Goal: Task Accomplishment & Management: Use online tool/utility

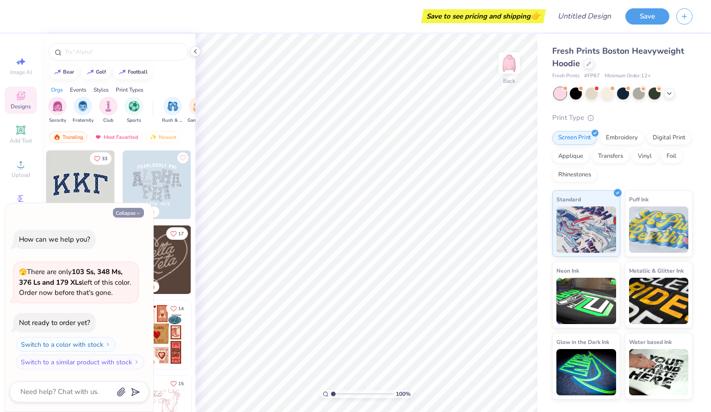
click at [138, 212] on icon "button" at bounding box center [139, 214] width 6 height 6
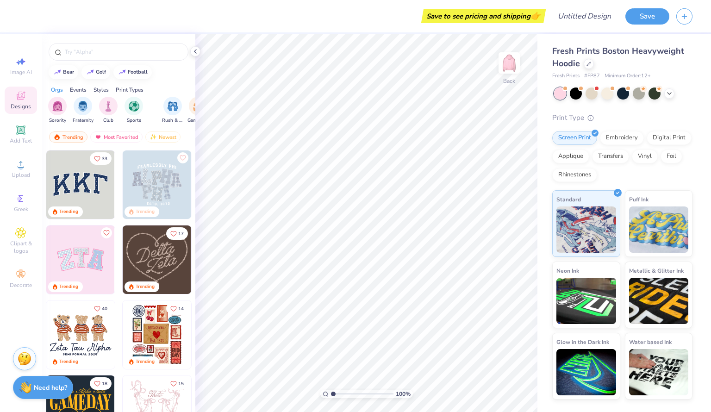
type textarea "x"
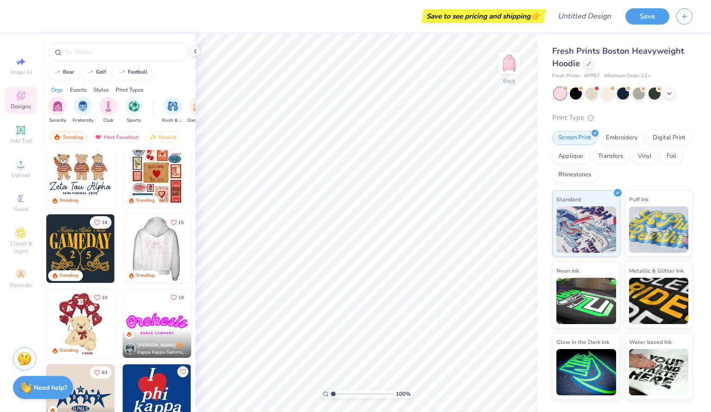
scroll to position [59, 0]
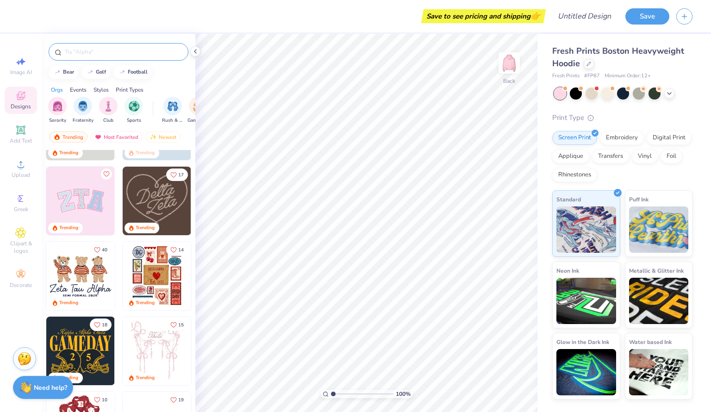
click at [85, 54] on input "text" at bounding box center [123, 51] width 119 height 9
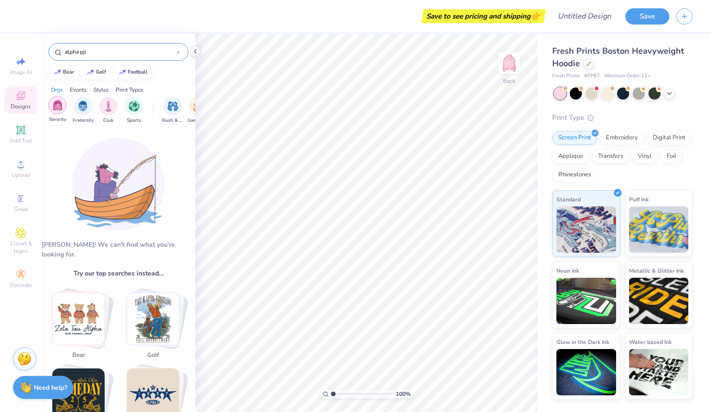
click at [60, 100] on img "filter for Sorority" at bounding box center [57, 105] width 11 height 11
drag, startPoint x: 87, startPoint y: 54, endPoint x: 62, endPoint y: 53, distance: 24.6
click at [62, 53] on div "alpha pji" at bounding box center [119, 52] width 140 height 18
click at [89, 50] on input "alpha pji" at bounding box center [120, 51] width 113 height 9
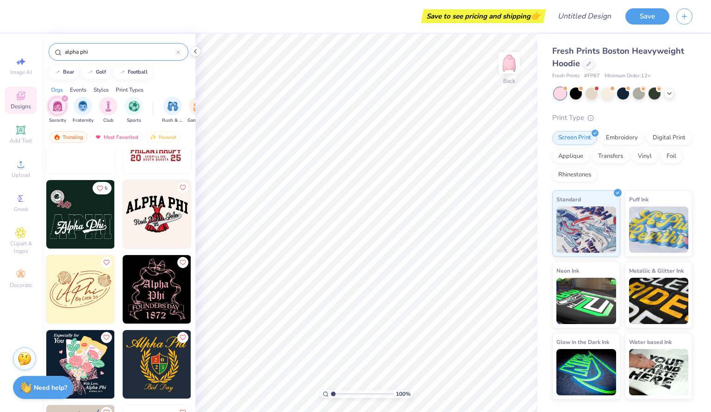
scroll to position [1546, 0]
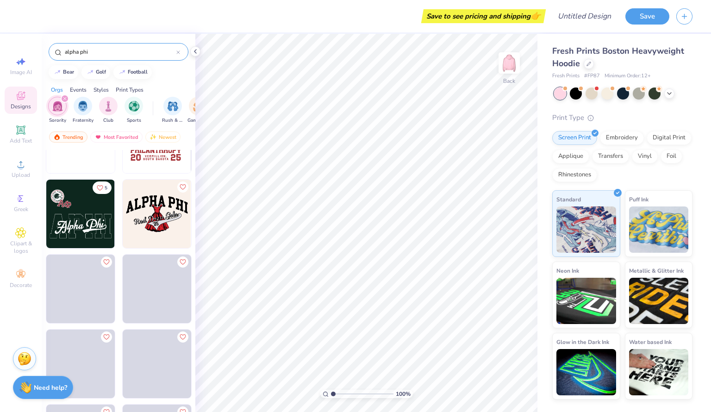
type input "alpha phi"
click at [92, 219] on img at bounding box center [80, 214] width 69 height 69
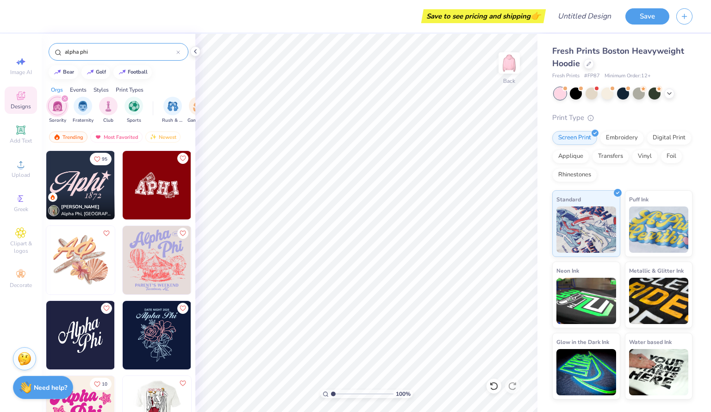
scroll to position [0, 0]
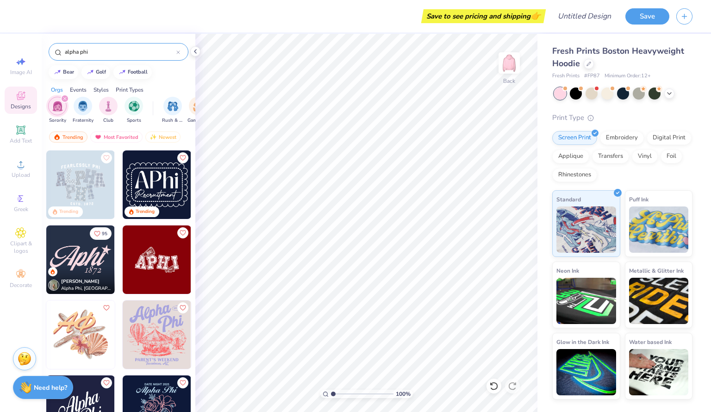
click at [74, 267] on div "[PERSON_NAME] Alpha Phi, [GEOGRAPHIC_DATA][US_STATE], [PERSON_NAME]" at bounding box center [80, 280] width 69 height 27
click at [387, 196] on body "Art colors Save to see pricing and shipping 👉 Design Title Save Image AI Design…" at bounding box center [355, 206] width 711 height 412
type input "4.16"
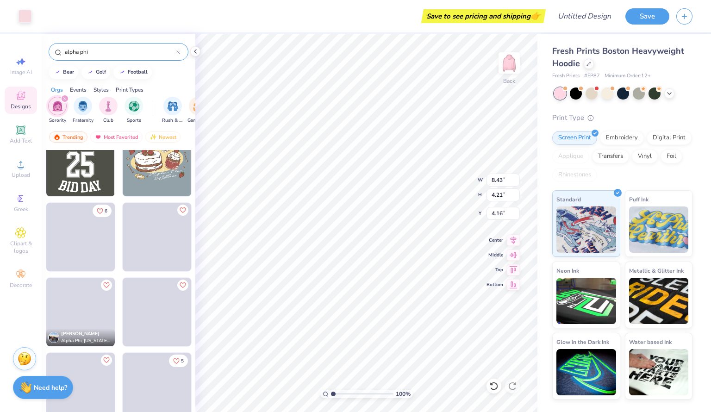
scroll to position [2347, 0]
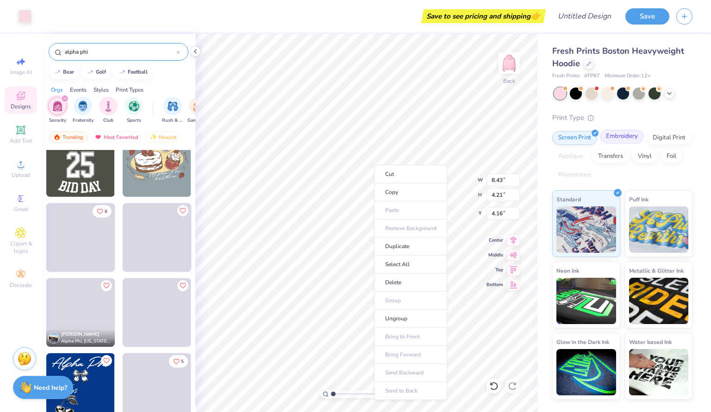
click at [606, 133] on div "Embroidery" at bounding box center [622, 137] width 44 height 14
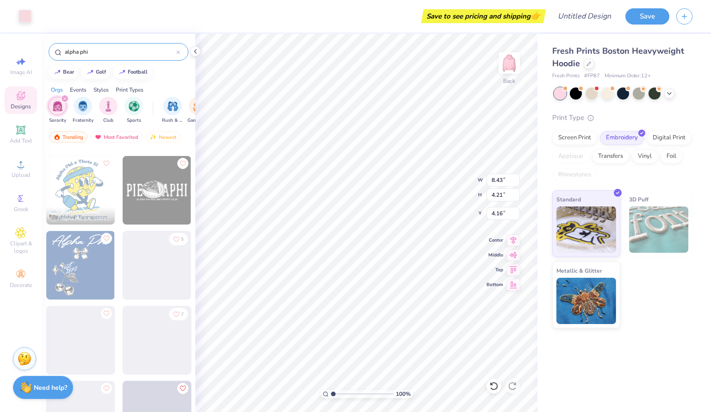
scroll to position [2470, 0]
click at [559, 142] on div "Screen Print" at bounding box center [574, 137] width 45 height 14
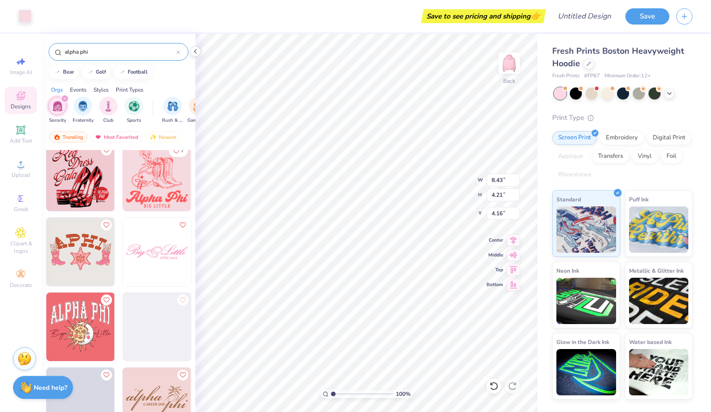
scroll to position [2602, 0]
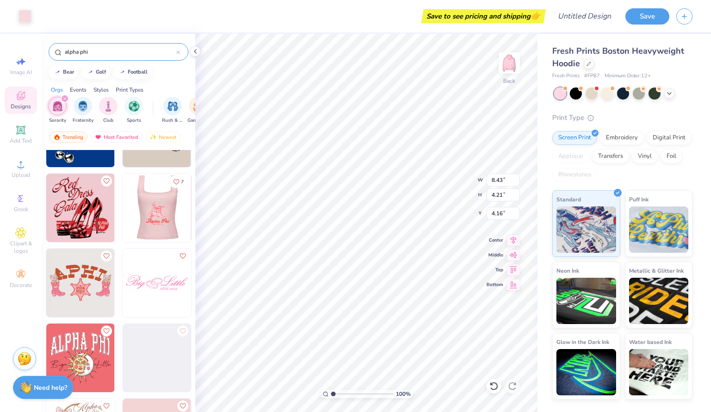
click at [162, 233] on div at bounding box center [157, 208] width 206 height 69
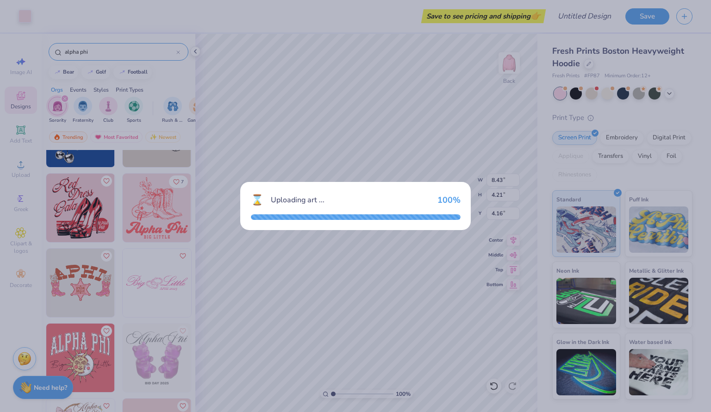
type input "10.00"
type input "9.96"
type input "3.00"
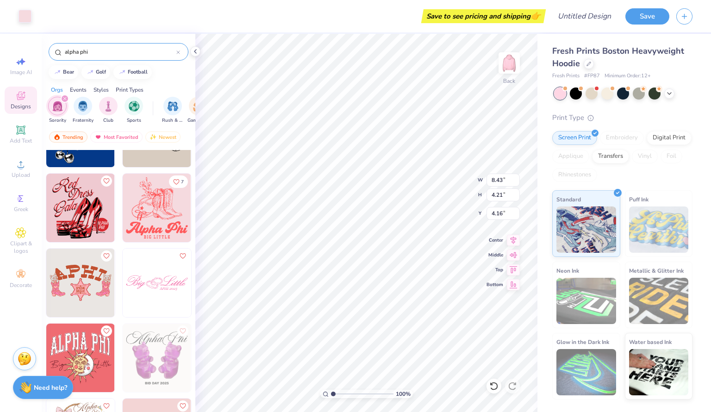
type input "8.43"
type input "4.21"
type input "4.16"
click at [493, 388] on icon at bounding box center [493, 386] width 9 height 9
type input "4.87"
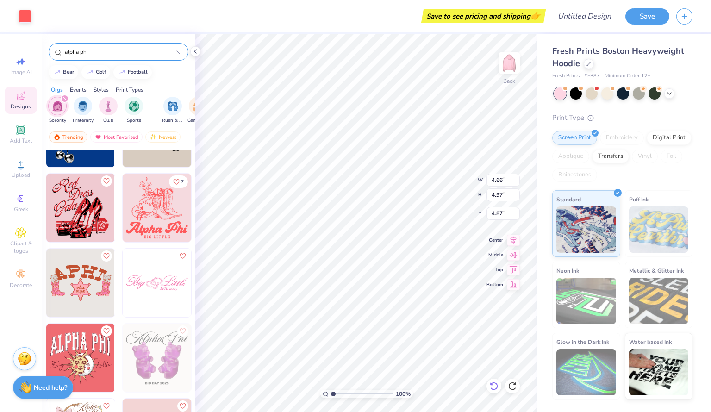
type input "10.00"
type input "2.28"
type input "10.17"
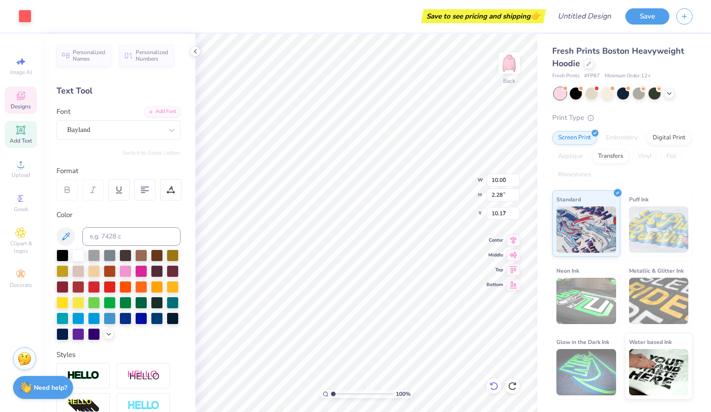
type input "4.74"
type input "3.78"
type input "6.28"
type input "10.00"
type input "9.96"
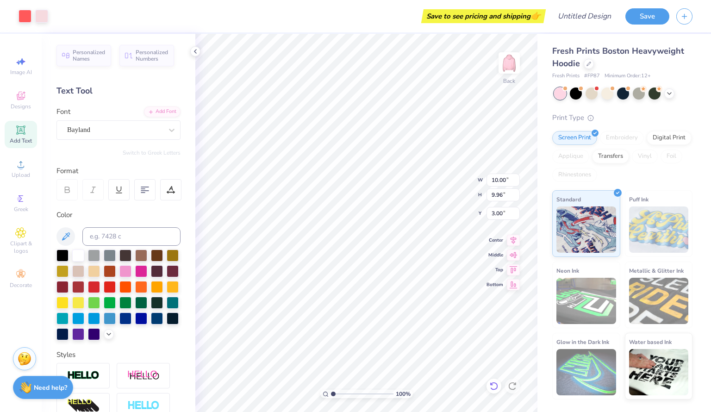
type input "2.29"
click at [67, 253] on div at bounding box center [62, 255] width 12 height 12
type input "13.48"
type input "10.17"
click at [493, 389] on icon at bounding box center [494, 386] width 8 height 8
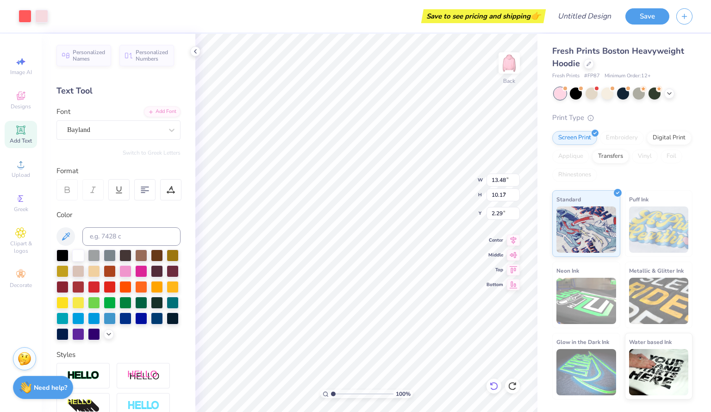
type input "10.00"
type input "9.96"
type input "2.74"
click at [589, 64] on icon at bounding box center [589, 63] width 5 height 5
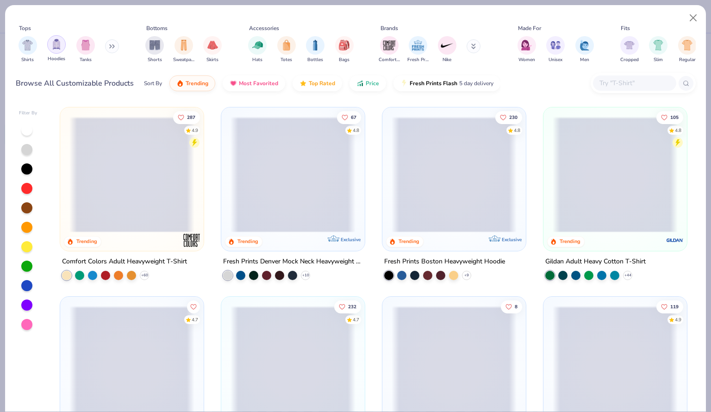
click at [60, 50] on div "filter for Hoodies" at bounding box center [56, 44] width 19 height 19
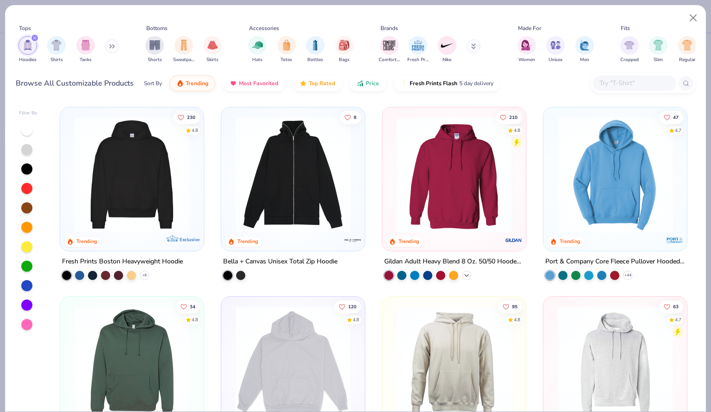
click at [463, 272] on icon at bounding box center [466, 275] width 7 height 7
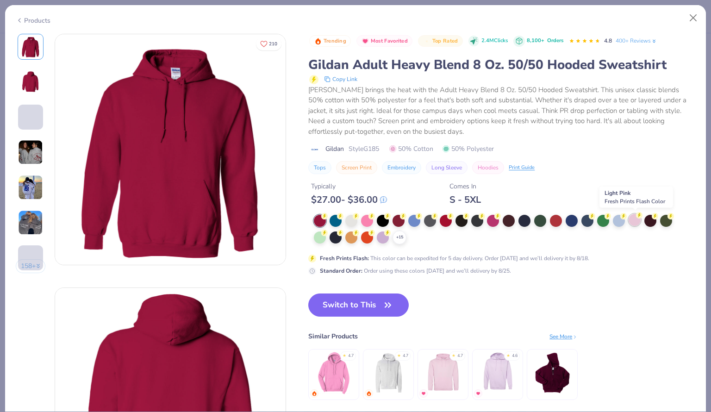
click at [636, 222] on div at bounding box center [635, 220] width 12 height 12
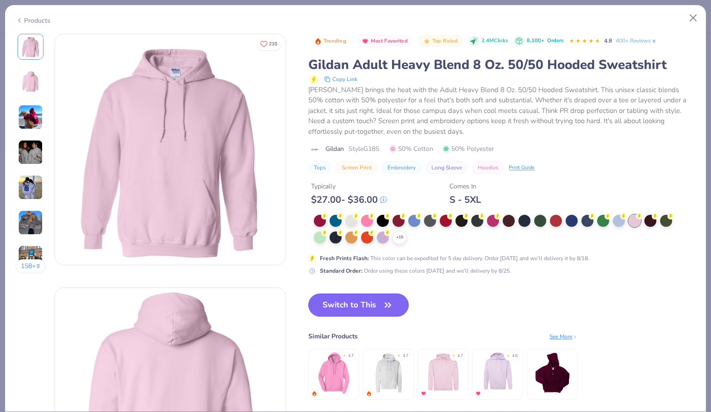
click at [375, 299] on button "Switch to This" at bounding box center [358, 305] width 100 height 23
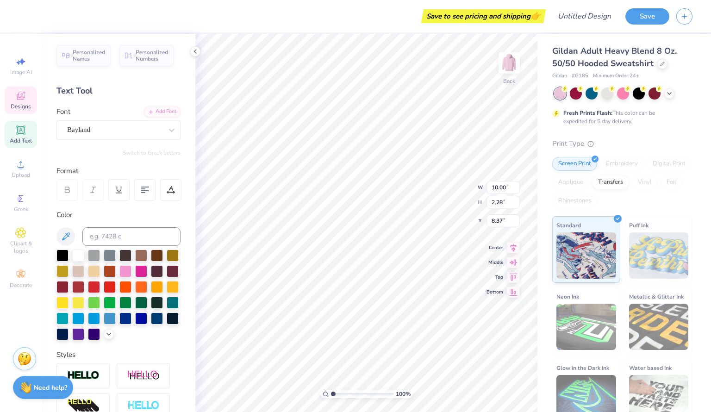
scroll to position [7, 1]
type input "4.66"
type input "4.97"
type input "3.07"
click at [22, 99] on icon at bounding box center [21, 96] width 8 height 8
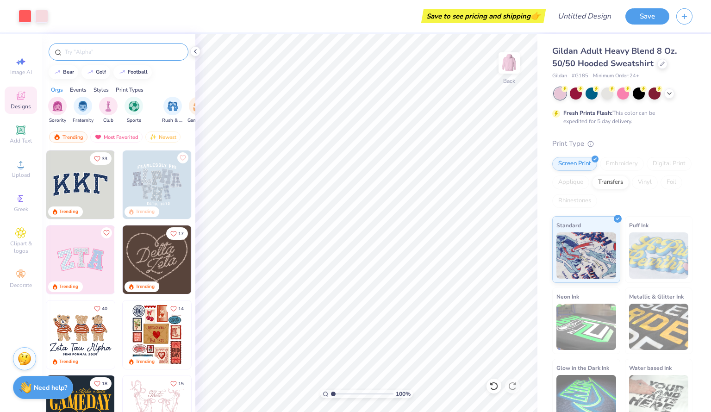
click at [98, 52] on input "text" at bounding box center [123, 51] width 119 height 9
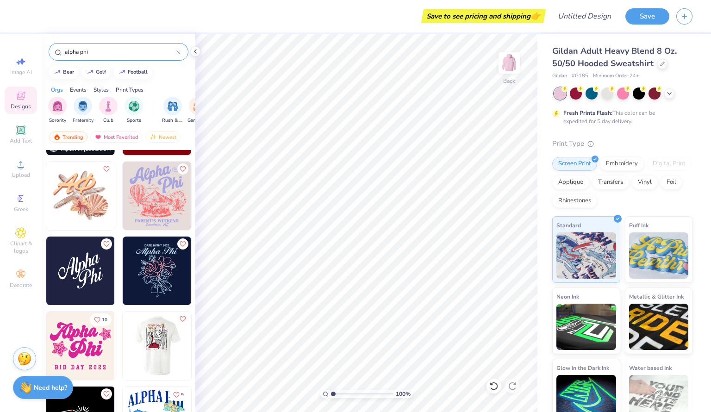
scroll to position [174, 0]
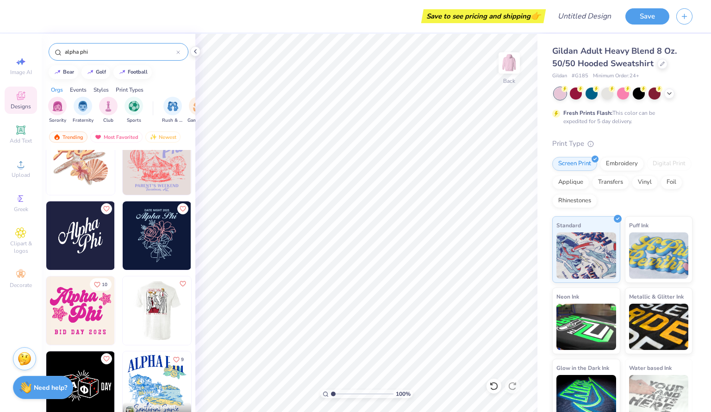
type input "alpha phi"
click at [96, 238] on img at bounding box center [80, 235] width 69 height 69
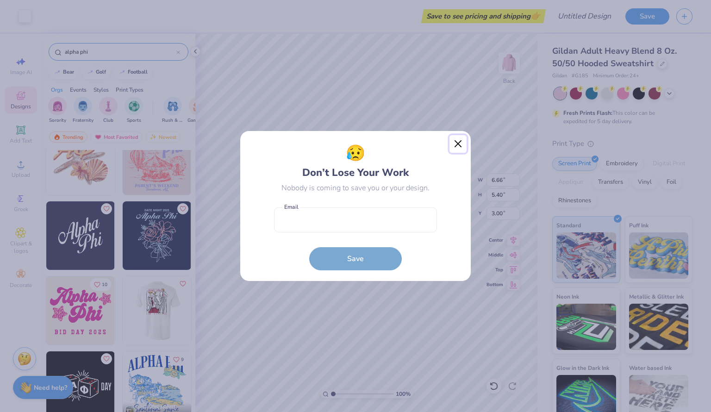
click at [459, 144] on button "Close" at bounding box center [459, 144] width 18 height 18
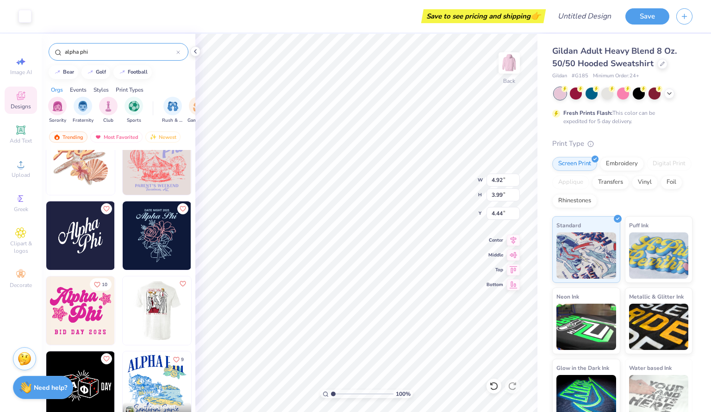
type input "4.92"
type input "3.99"
type input "2.02"
type input "4.31"
type input "3.49"
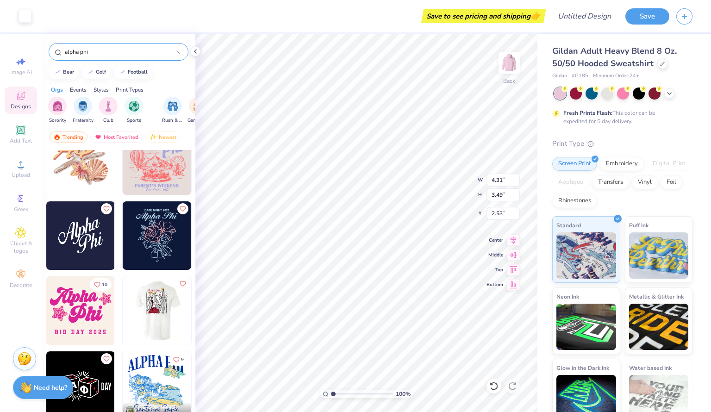
type input "2.02"
click at [508, 66] on img at bounding box center [509, 62] width 37 height 37
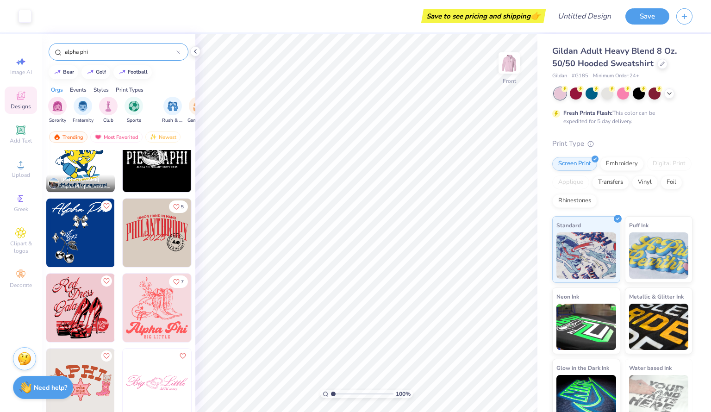
scroll to position [2505, 0]
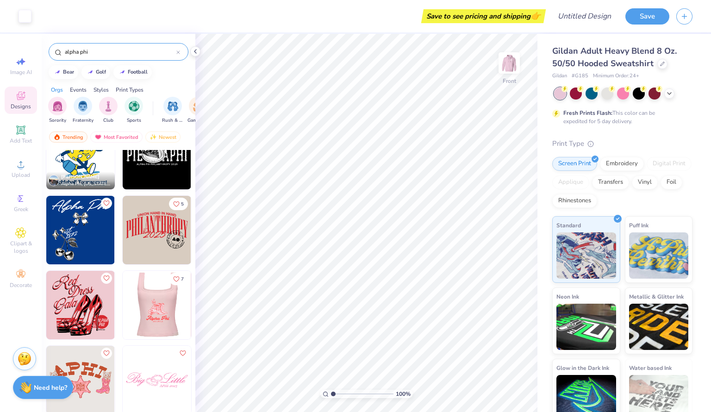
click at [153, 321] on div at bounding box center [157, 305] width 206 height 69
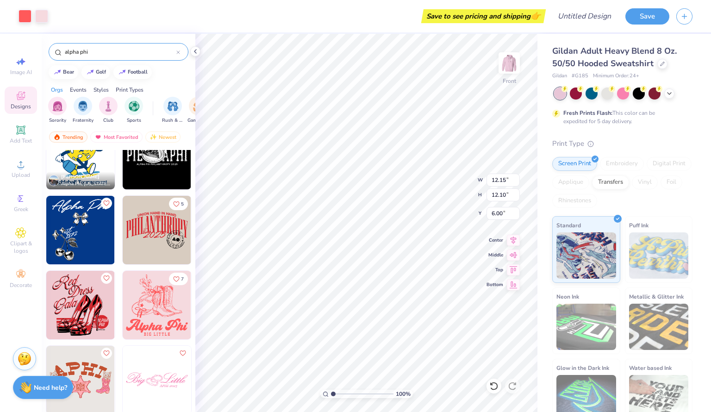
type input "6.00"
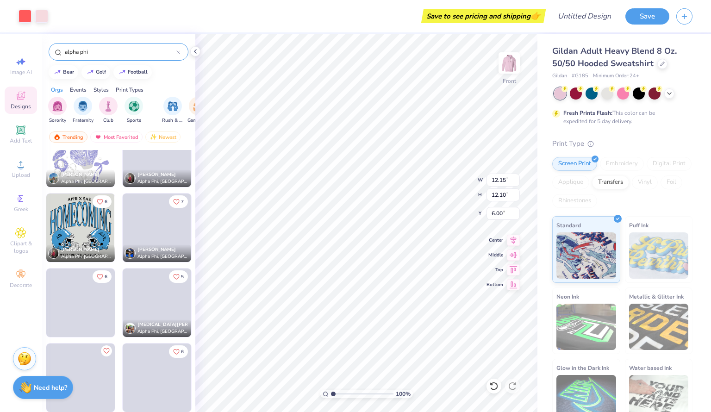
scroll to position [3563, 0]
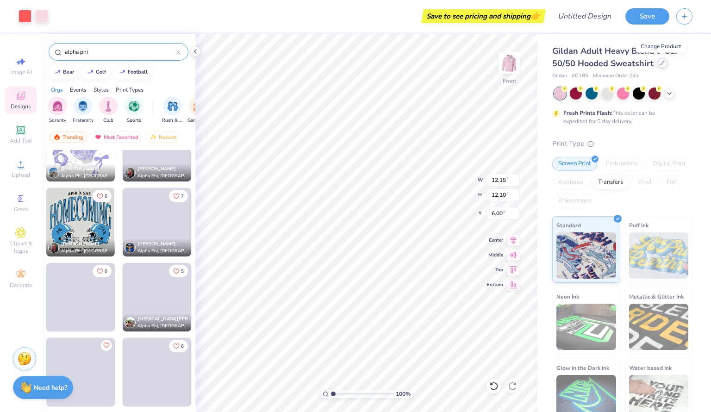
click at [657, 65] on div at bounding box center [662, 63] width 10 height 10
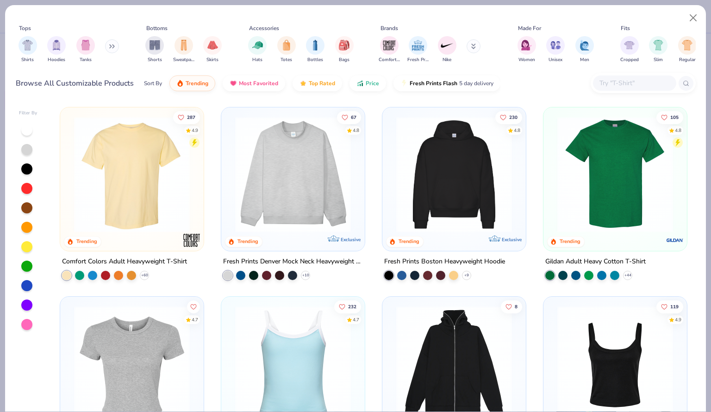
click at [42, 53] on div "Shirts Hoodies Tanks" at bounding box center [69, 49] width 106 height 34
click at [50, 55] on div "Hoodies" at bounding box center [56, 48] width 19 height 27
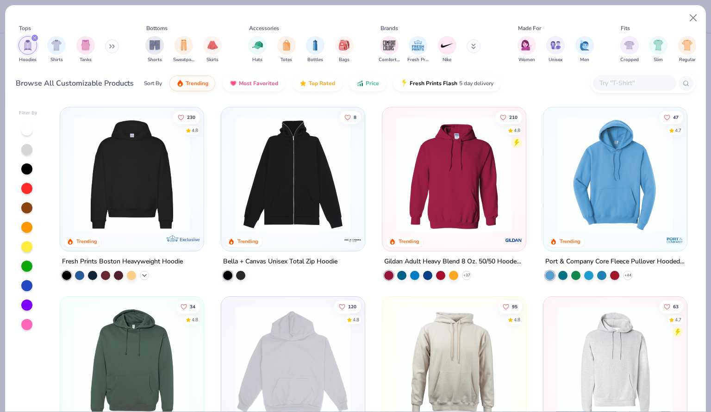
click at [144, 276] on icon at bounding box center [144, 275] width 7 height 7
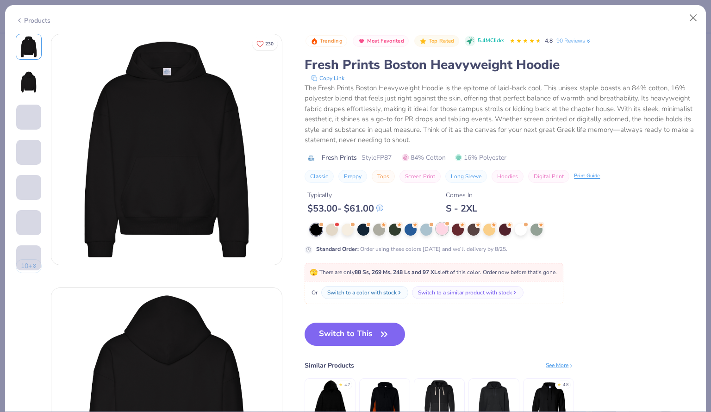
click at [444, 231] on div at bounding box center [442, 229] width 12 height 12
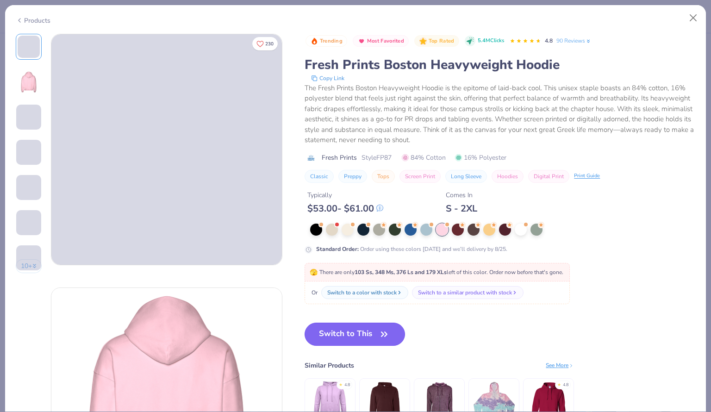
click at [359, 336] on button "Switch to This" at bounding box center [355, 334] width 100 height 23
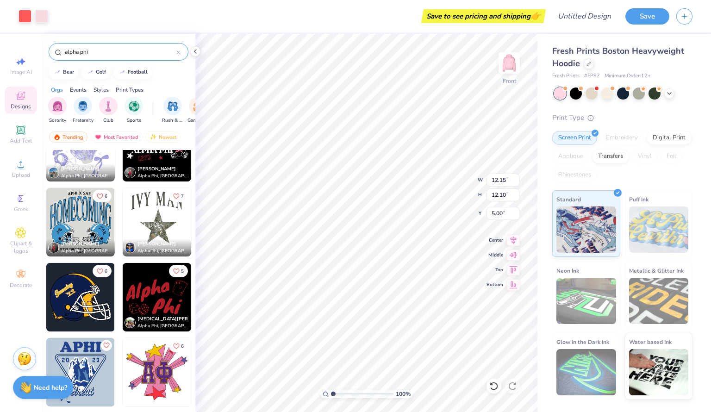
type input "6.19"
type input "6.23"
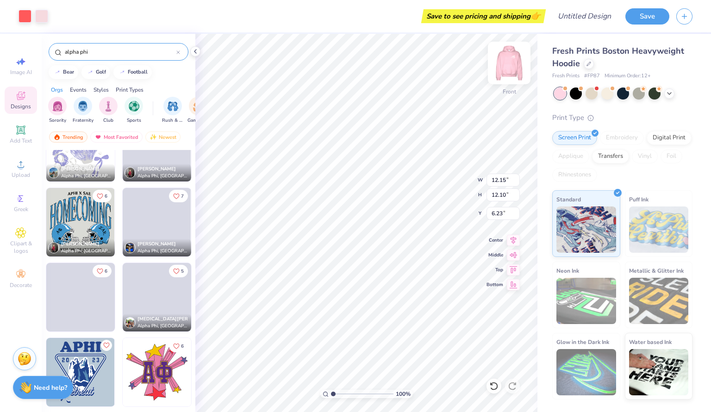
click at [519, 78] on img at bounding box center [509, 62] width 37 height 37
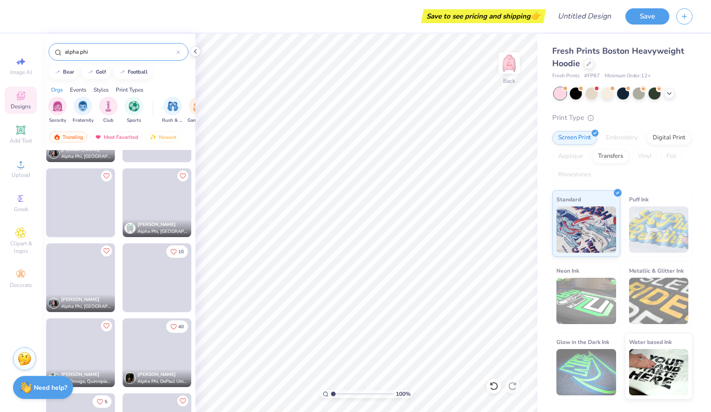
scroll to position [4093, 0]
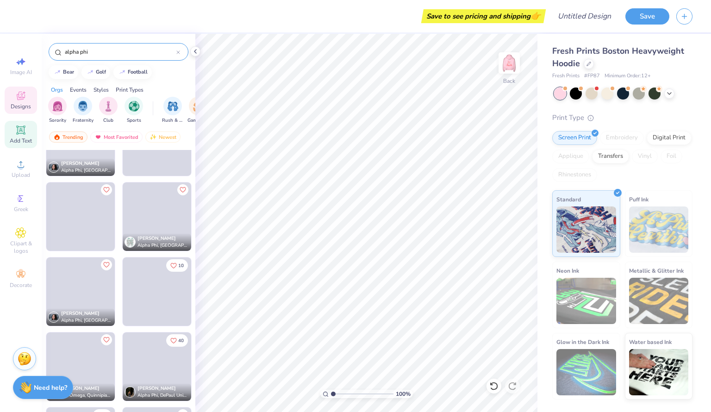
click at [18, 138] on span "Add Text" at bounding box center [21, 140] width 22 height 7
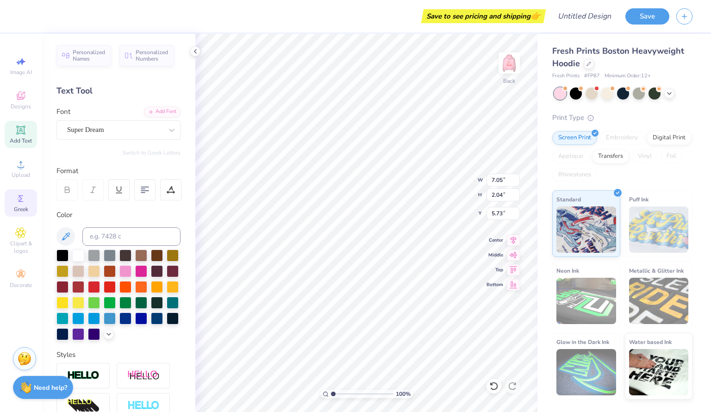
click at [17, 206] on span "Greek" at bounding box center [21, 209] width 14 height 7
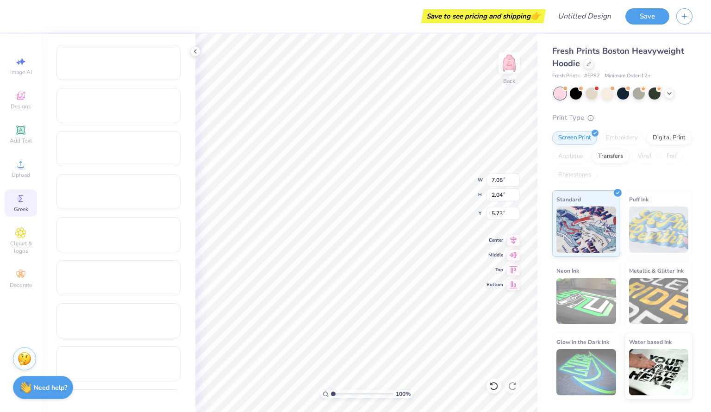
scroll to position [7, 3]
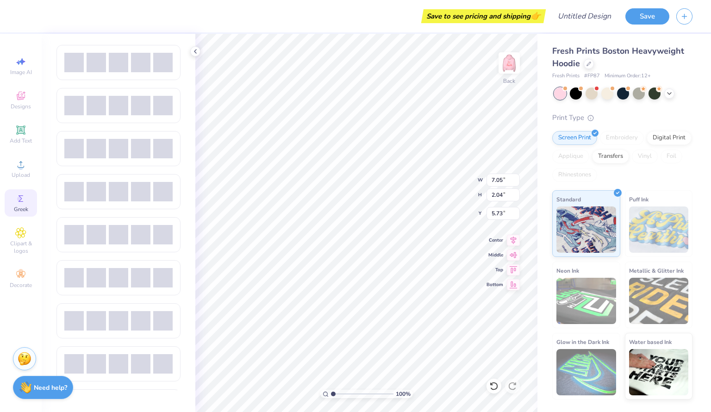
type textarea "Naughty & Nice"
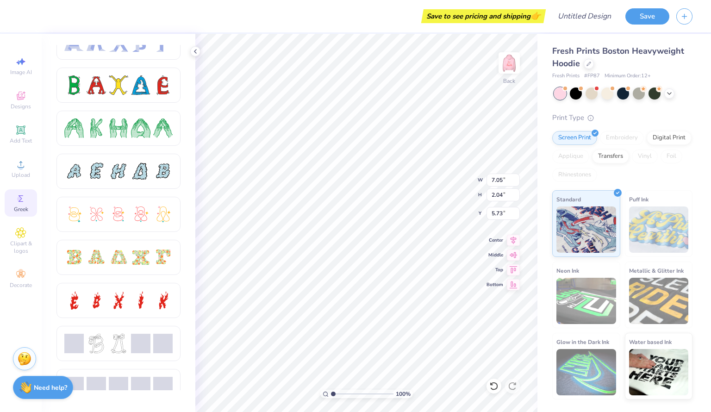
scroll to position [103, 0]
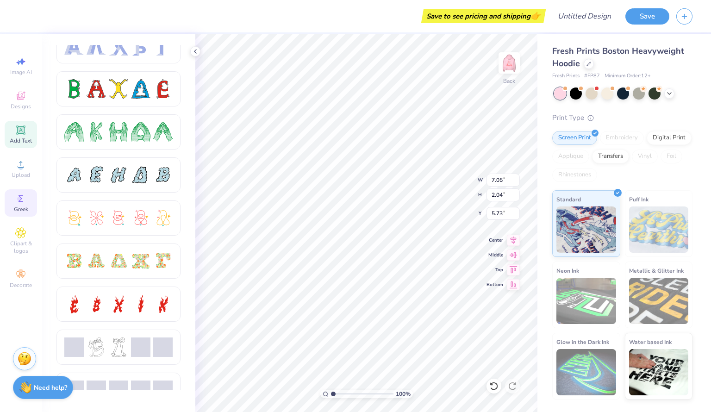
click at [19, 133] on icon at bounding box center [20, 129] width 9 height 9
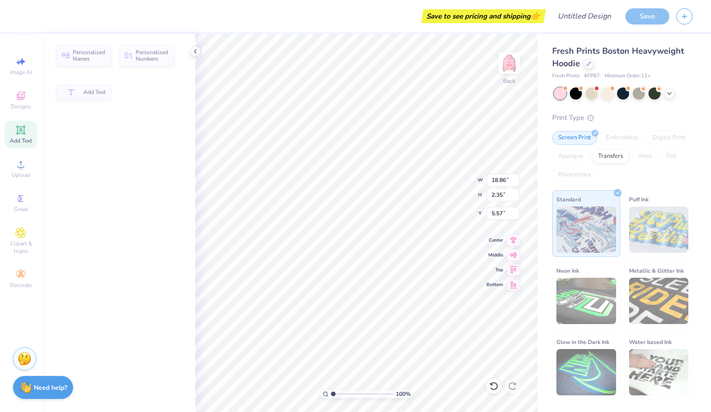
type input "18.86"
type input "2.35"
type input "5.57"
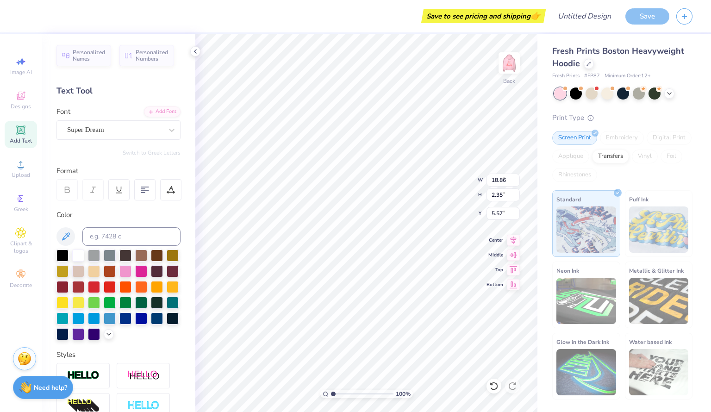
type input "7.05"
type input "2.04"
type input "5.73"
click at [100, 284] on div at bounding box center [94, 286] width 12 height 12
click at [116, 283] on div at bounding box center [110, 286] width 12 height 12
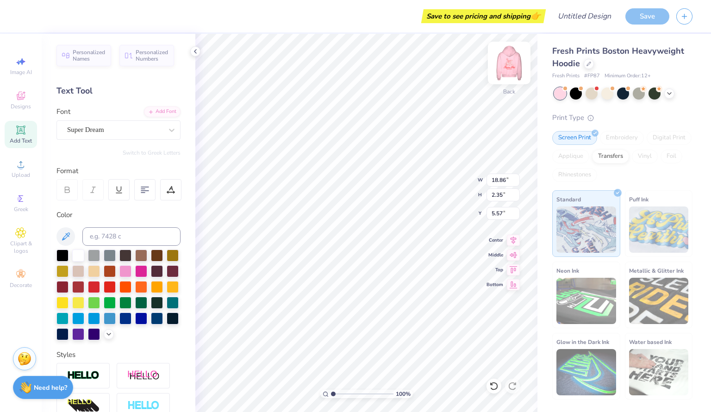
click at [517, 66] on img at bounding box center [509, 62] width 37 height 37
click at [58, 239] on button at bounding box center [65, 236] width 19 height 19
click at [105, 337] on icon at bounding box center [108, 333] width 7 height 7
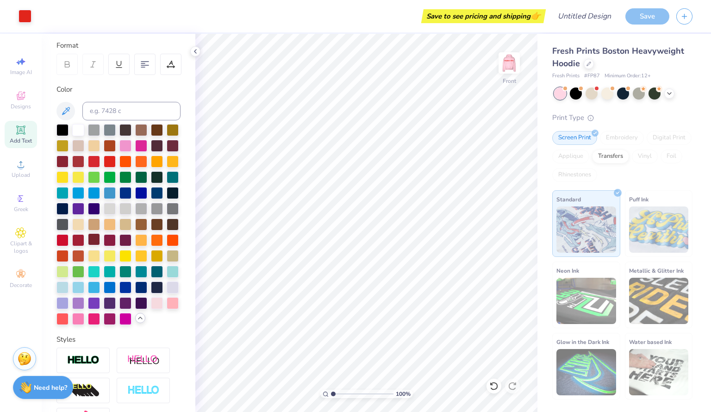
scroll to position [133, 0]
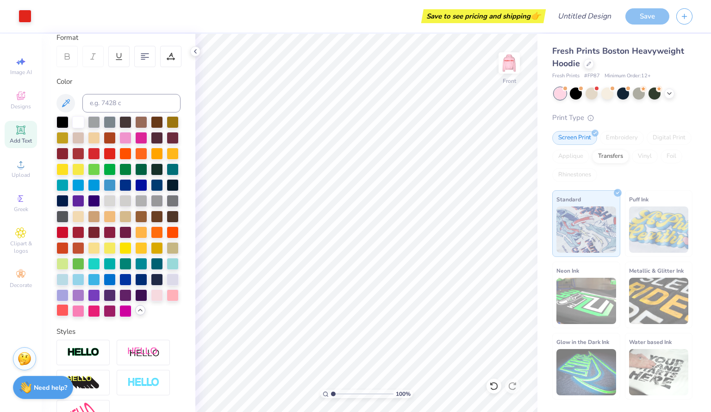
click at [69, 316] on div at bounding box center [62, 310] width 12 height 12
click at [511, 60] on img at bounding box center [509, 62] width 37 height 37
click at [507, 67] on img at bounding box center [509, 62] width 37 height 37
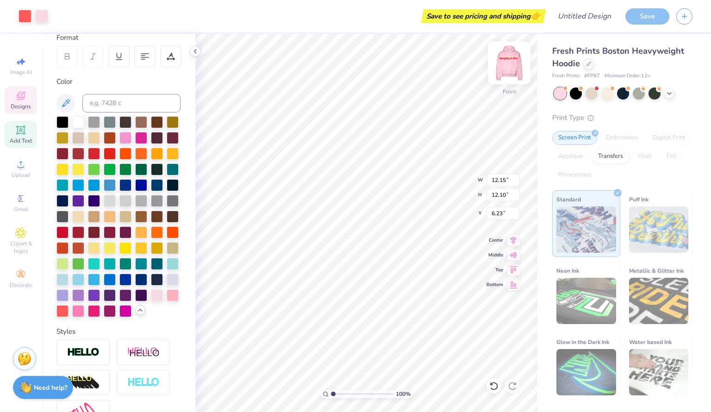
click at [506, 65] on img at bounding box center [509, 62] width 37 height 37
click at [69, 316] on div at bounding box center [62, 310] width 12 height 12
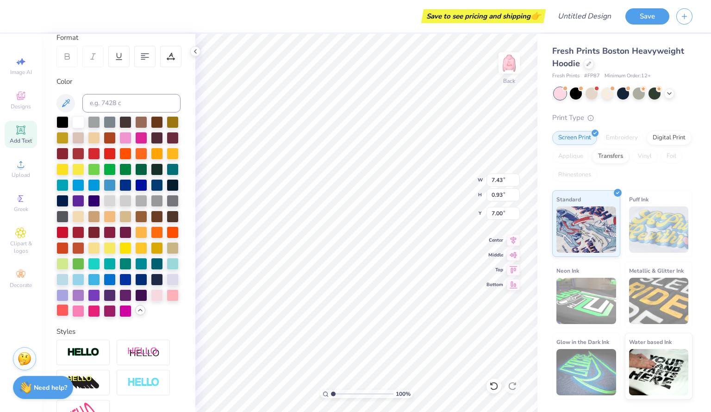
type input "7.43"
type input "0.93"
type input "3.96"
type textarea "Naughty & Nice"
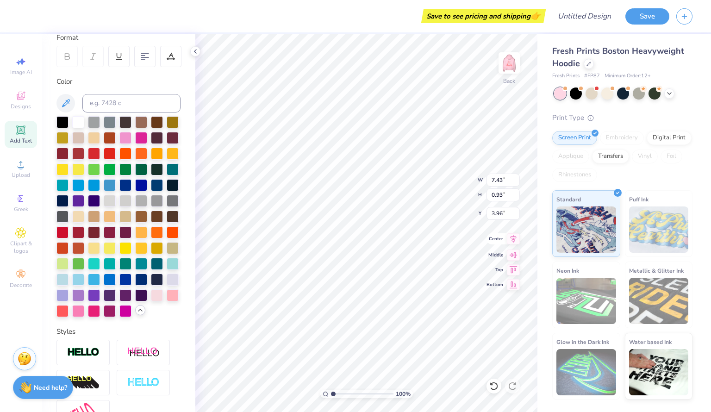
click at [513, 239] on icon at bounding box center [513, 238] width 13 height 11
type input "4.07"
type input "3.29"
type input "2.77"
type input "3.93"
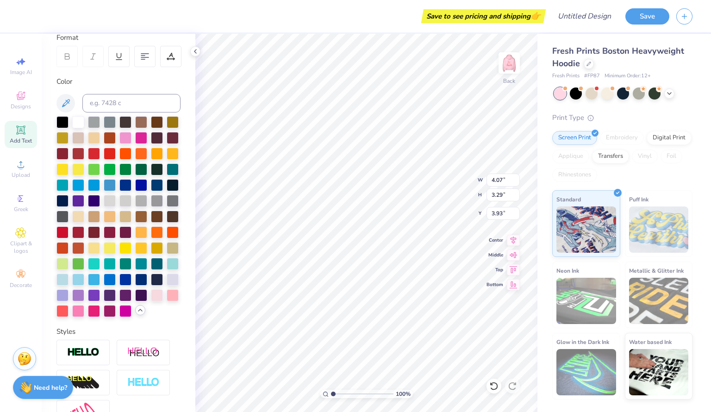
scroll to position [7, 1]
click at [140, 63] on div at bounding box center [144, 56] width 21 height 21
click at [144, 52] on icon at bounding box center [145, 56] width 8 height 8
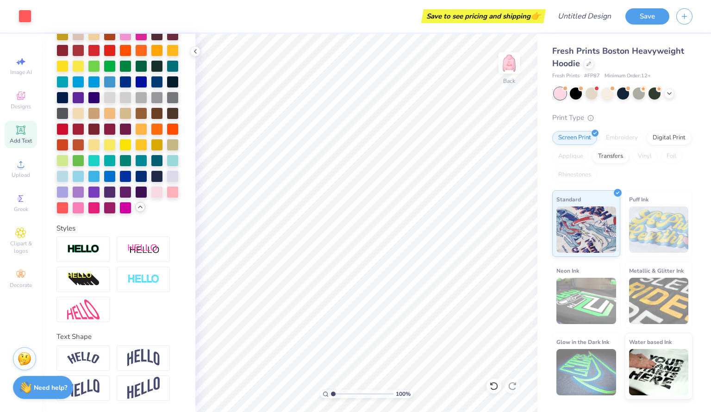
scroll to position [265, 0]
type input "3.34"
type input "2.70"
type input "4.42"
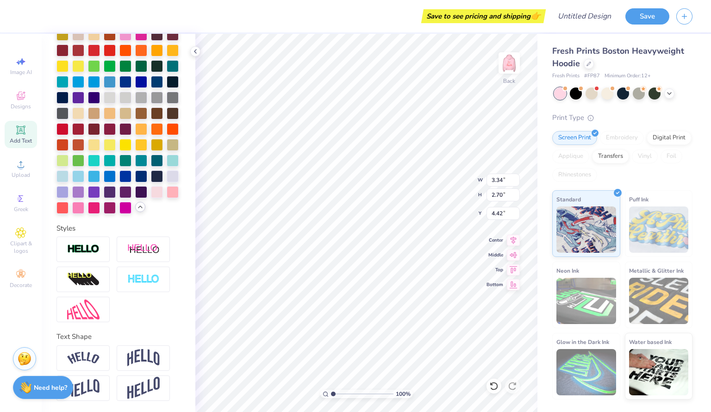
type textarea "Naughty & Nice"
type input "6.09"
type input "0.76"
type input "3.40"
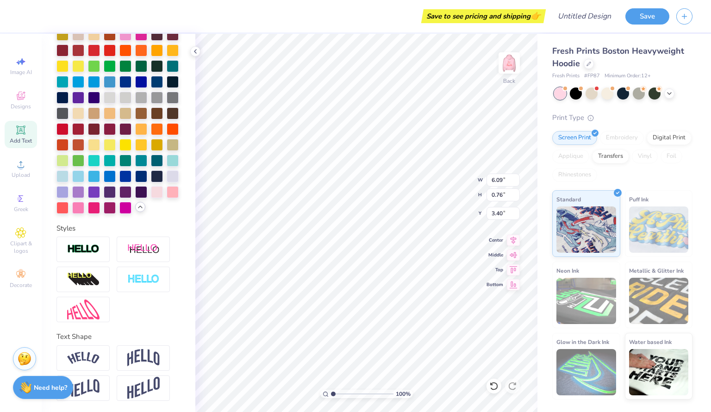
scroll to position [267, 0]
type input "10.01"
type input "1.25"
type input "4.07"
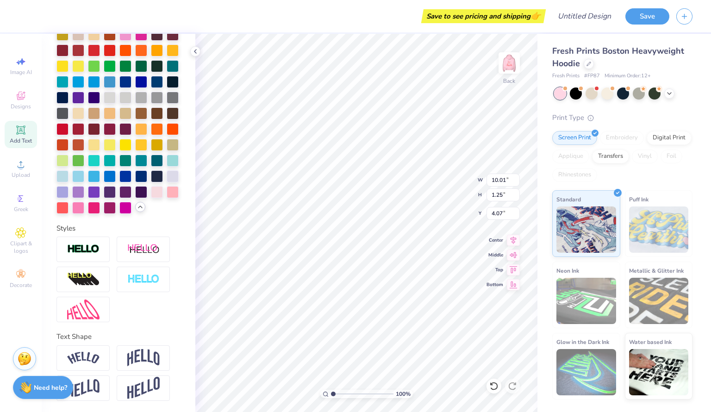
type textarea "N & N"
type input "5.47"
type input "1.53"
type input "4.77"
type input "1.33"
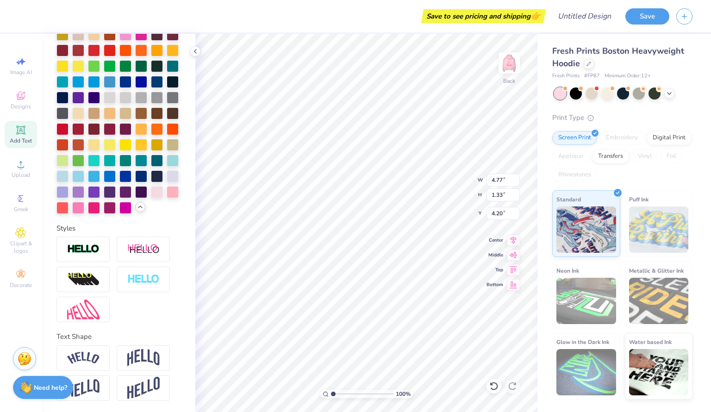
type input "3.63"
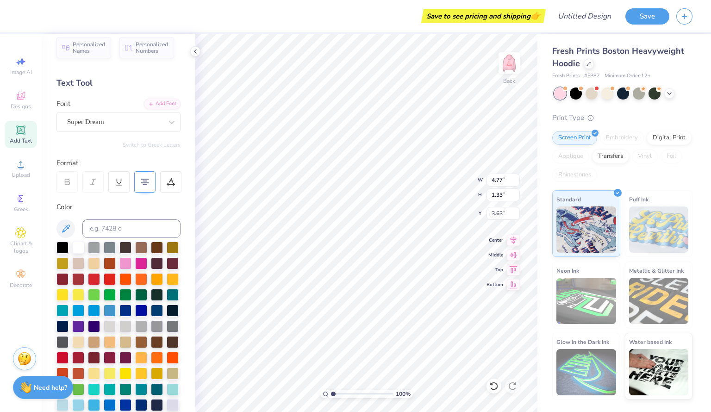
scroll to position [0, 0]
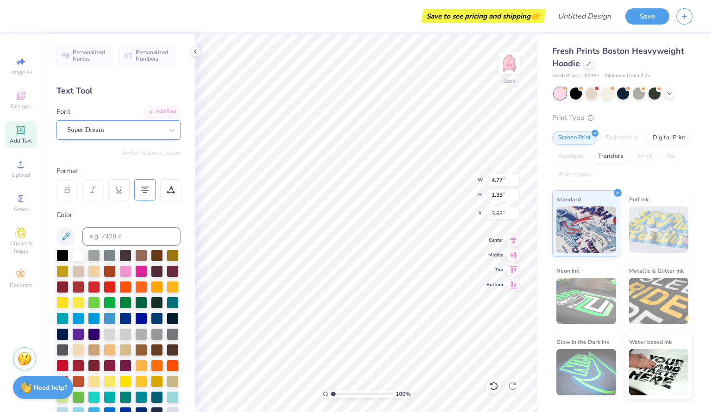
click at [124, 136] on div "Super Dream" at bounding box center [114, 130] width 97 height 14
click at [507, 64] on img at bounding box center [509, 62] width 37 height 37
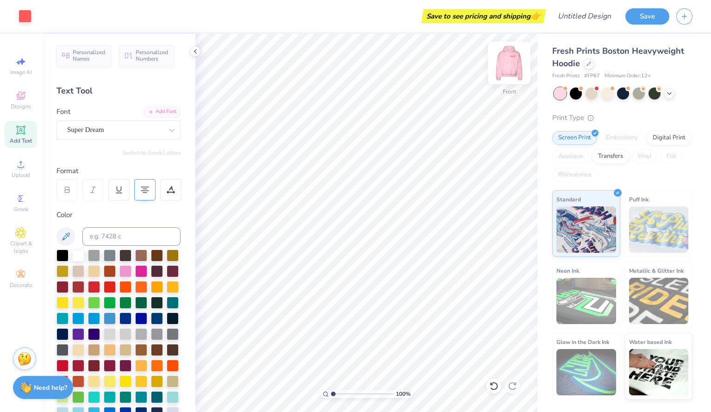
click at [512, 73] on img at bounding box center [509, 62] width 37 height 37
click at [144, 134] on div "Super Dream" at bounding box center [114, 130] width 97 height 14
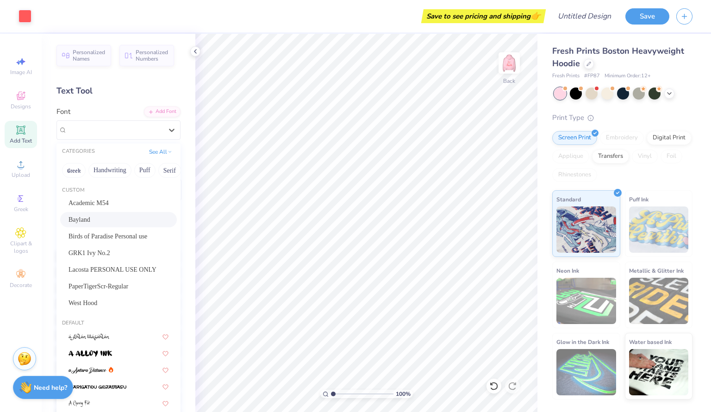
click at [137, 215] on div "Bayland" at bounding box center [119, 220] width 100 height 10
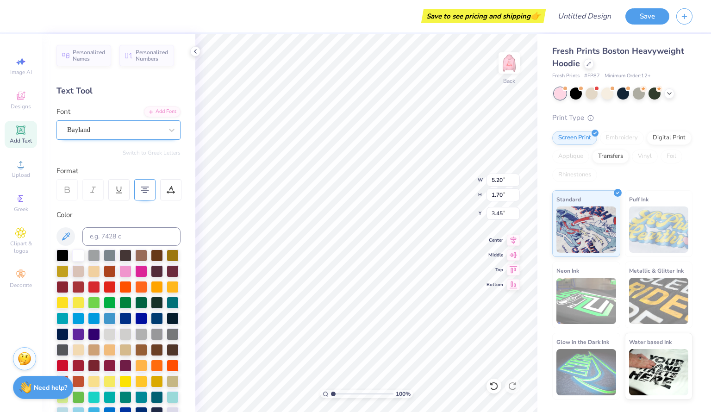
click at [105, 130] on div "Bayland" at bounding box center [114, 130] width 97 height 14
type input "4.92"
type input "1.61"
type input "3.48"
